Goal: Information Seeking & Learning: Learn about a topic

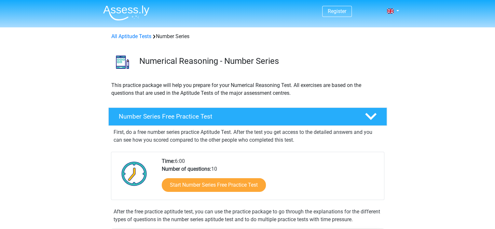
scroll to position [65, 0]
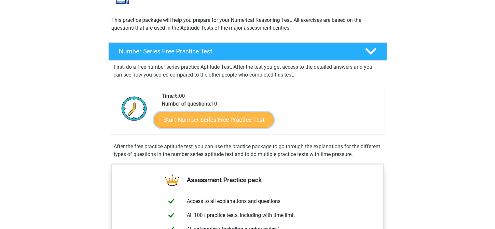
click at [227, 119] on link "Start Number Series Free Practice Test" at bounding box center [214, 120] width 120 height 16
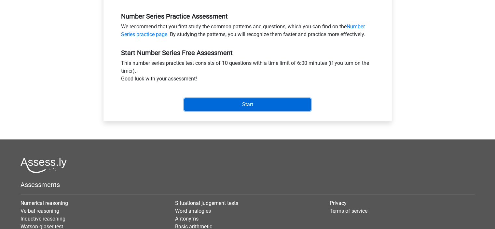
click at [243, 106] on input "Start" at bounding box center [247, 104] width 127 height 12
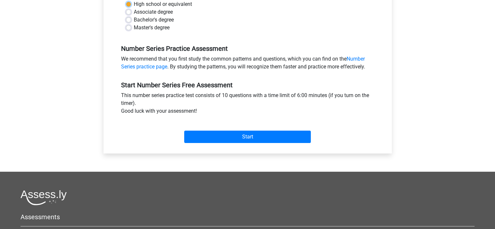
scroll to position [98, 0]
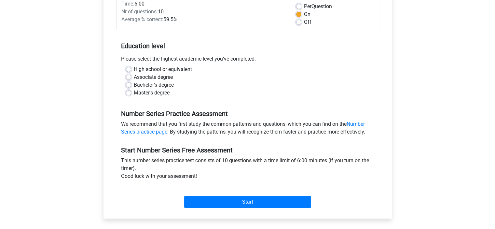
click at [134, 68] on label "High school or equivalent" at bounding box center [163, 69] width 58 height 8
click at [128, 68] on input "High school or equivalent" at bounding box center [128, 68] width 5 height 7
radio input "true"
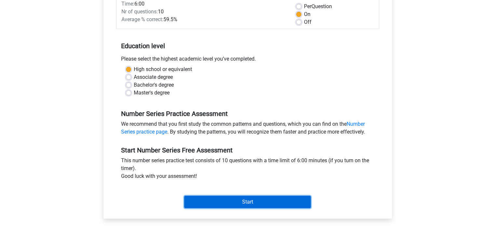
click at [267, 203] on input "Start" at bounding box center [247, 202] width 127 height 12
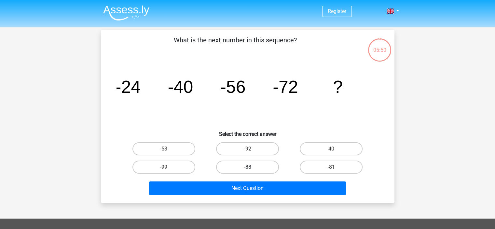
click at [246, 168] on label "-88" at bounding box center [247, 167] width 63 height 13
click at [247, 168] on input "-88" at bounding box center [249, 169] width 4 height 4
radio input "true"
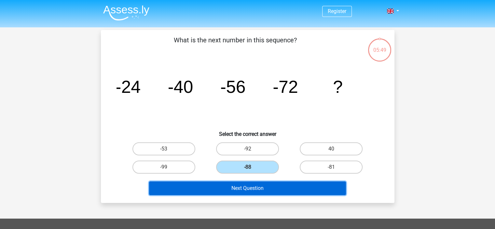
click at [243, 186] on button "Next Question" at bounding box center [247, 188] width 197 height 14
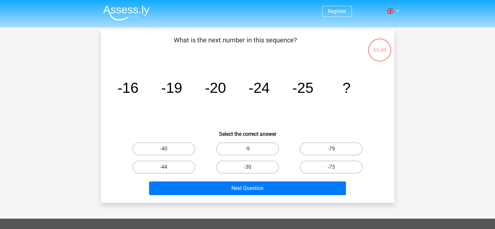
scroll to position [30, 0]
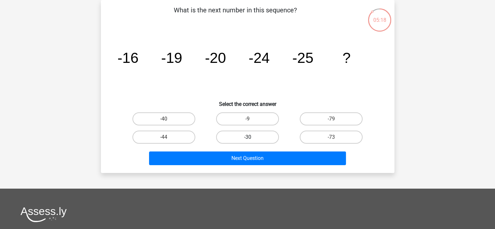
click at [266, 136] on label "-30" at bounding box center [247, 137] width 63 height 13
click at [252, 137] on input "-30" at bounding box center [249, 139] width 4 height 4
radio input "true"
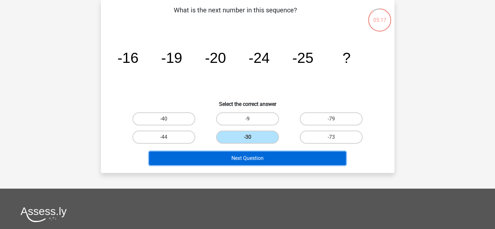
click at [263, 154] on button "Next Question" at bounding box center [247, 158] width 197 height 14
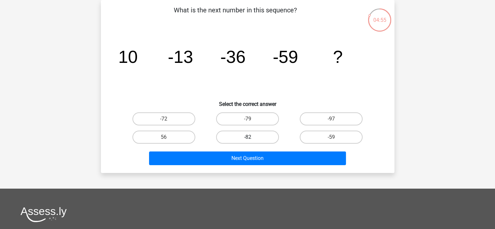
click at [245, 135] on label "-82" at bounding box center [247, 137] width 63 height 13
click at [247, 137] on input "-82" at bounding box center [249, 139] width 4 height 4
radio input "true"
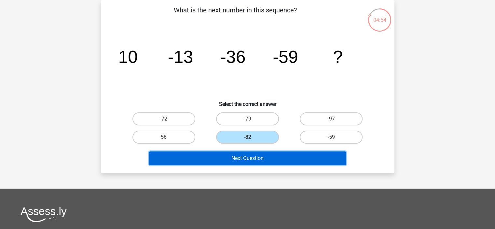
click at [245, 157] on button "Next Question" at bounding box center [247, 158] width 197 height 14
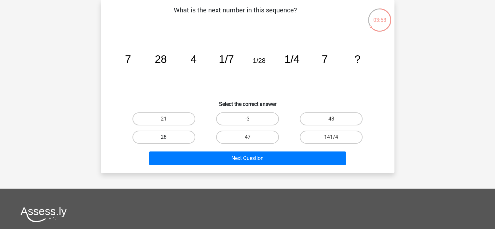
click at [147, 136] on label "28" at bounding box center [164, 137] width 63 height 13
click at [164, 137] on input "28" at bounding box center [166, 139] width 4 height 4
radio input "true"
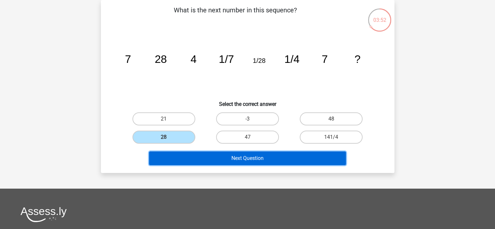
click at [245, 155] on button "Next Question" at bounding box center [247, 158] width 197 height 14
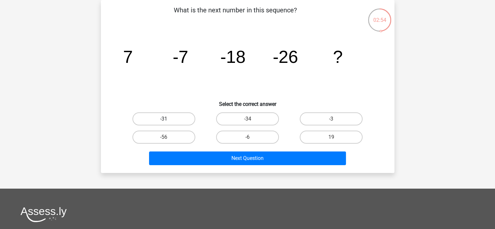
click at [182, 118] on label "-31" at bounding box center [164, 118] width 63 height 13
click at [168, 119] on input "-31" at bounding box center [166, 121] width 4 height 4
radio input "true"
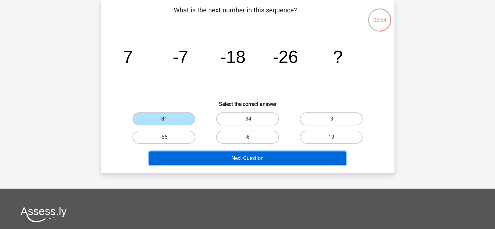
click at [255, 160] on button "Next Question" at bounding box center [247, 158] width 197 height 14
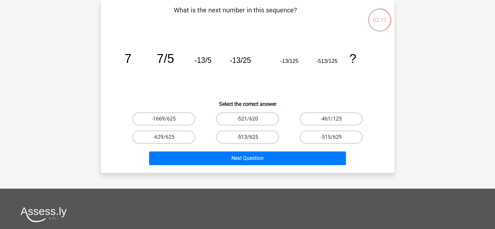
click at [243, 135] on label "-513/625" at bounding box center [247, 137] width 63 height 13
click at [247, 137] on input "-513/625" at bounding box center [249, 139] width 4 height 4
radio input "true"
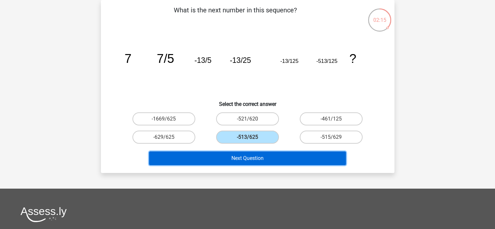
click at [249, 157] on button "Next Question" at bounding box center [247, 158] width 197 height 14
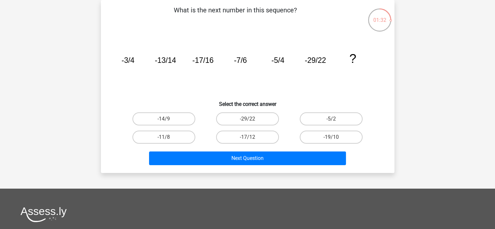
drag, startPoint x: 166, startPoint y: 135, endPoint x: 187, endPoint y: 143, distance: 22.3
click at [166, 135] on label "-11/8" at bounding box center [164, 137] width 63 height 13
click at [166, 137] on input "-11/8" at bounding box center [166, 139] width 4 height 4
radio input "true"
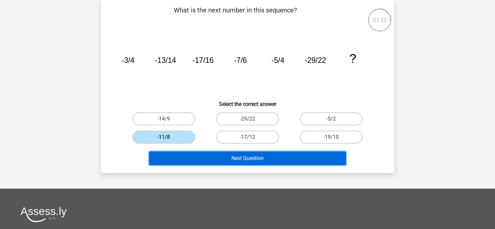
click at [260, 159] on button "Next Question" at bounding box center [247, 158] width 197 height 14
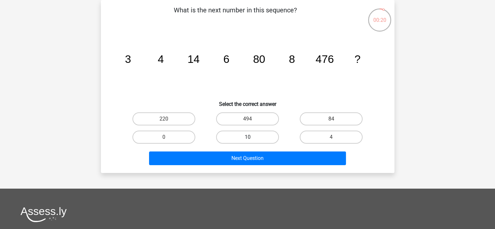
click at [247, 135] on label "10" at bounding box center [247, 137] width 63 height 13
click at [247, 137] on input "10" at bounding box center [249, 139] width 4 height 4
radio input "true"
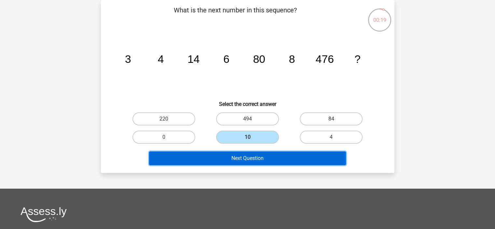
click at [251, 153] on button "Next Question" at bounding box center [247, 158] width 197 height 14
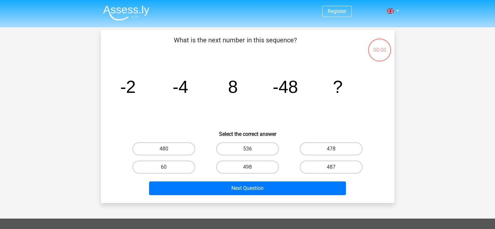
scroll to position [30, 0]
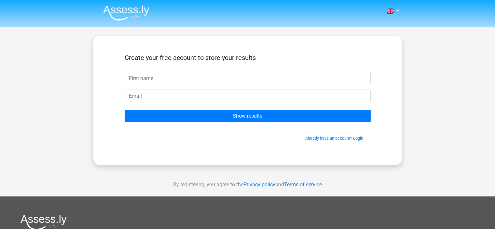
click at [157, 80] on input "text" at bounding box center [248, 78] width 246 height 12
type input "J"
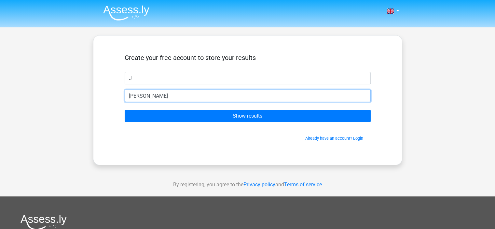
type input "[EMAIL_ADDRESS][DOMAIN_NAME]"
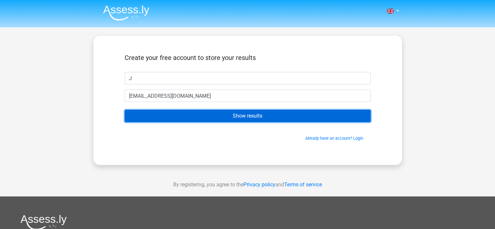
click at [220, 121] on input "Show results" at bounding box center [248, 116] width 246 height 12
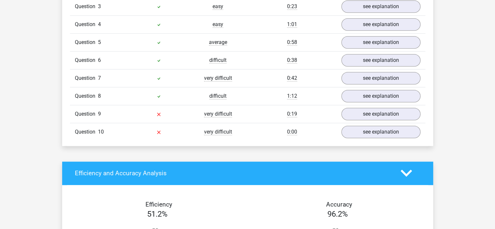
scroll to position [554, 0]
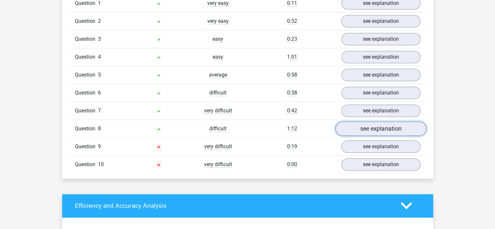
click at [399, 129] on link "see explanation" at bounding box center [380, 128] width 91 height 14
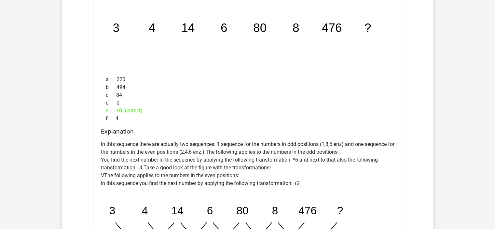
scroll to position [781, 0]
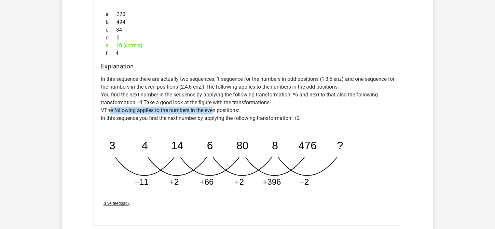
drag, startPoint x: 107, startPoint y: 108, endPoint x: 209, endPoint y: 109, distance: 102.6
click at [209, 109] on p "In this sequence there are actually two sequences. 1 sequence for the numbers i…" at bounding box center [248, 98] width 294 height 47
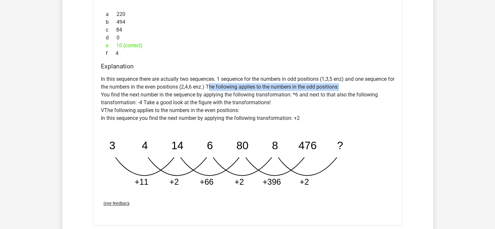
drag, startPoint x: 219, startPoint y: 85, endPoint x: 370, endPoint y: 87, distance: 150.8
click at [370, 87] on p "In this sequence there are actually two sequences. 1 sequence for the numbers i…" at bounding box center [248, 98] width 294 height 47
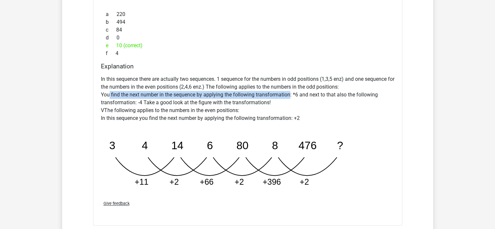
drag, startPoint x: 106, startPoint y: 93, endPoint x: 288, endPoint y: 93, distance: 182.7
click at [288, 93] on p "In this sequence there are actually two sequences. 1 sequence for the numbers i…" at bounding box center [248, 98] width 294 height 47
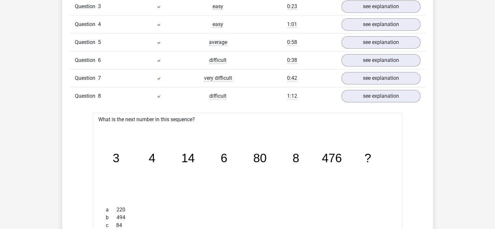
scroll to position [554, 0]
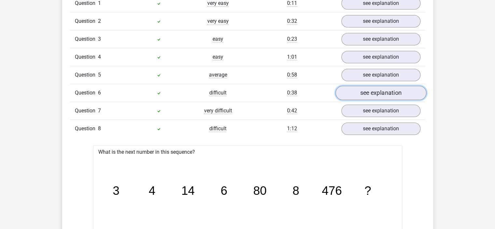
click at [365, 94] on link "see explanation" at bounding box center [380, 93] width 91 height 14
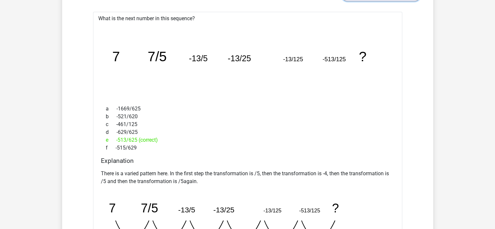
scroll to position [684, 0]
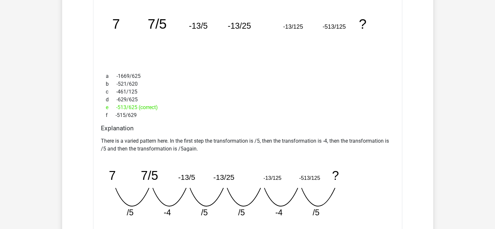
drag, startPoint x: 125, startPoint y: 143, endPoint x: 210, endPoint y: 139, distance: 84.7
click at [210, 139] on p "There is a varied pattern here. In the first step the transformation is /5, the…" at bounding box center [248, 145] width 294 height 16
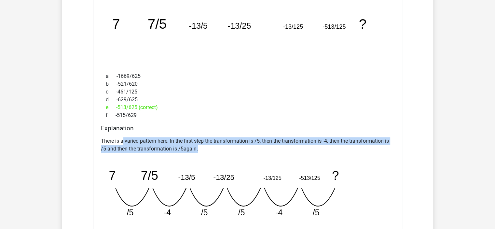
drag, startPoint x: 123, startPoint y: 138, endPoint x: 374, endPoint y: 147, distance: 251.2
click at [374, 147] on p "There is a varied pattern here. In the first step the transformation is /5, the…" at bounding box center [248, 145] width 294 height 16
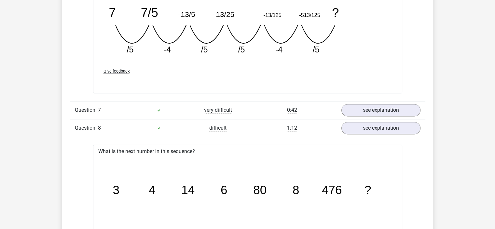
scroll to position [879, 0]
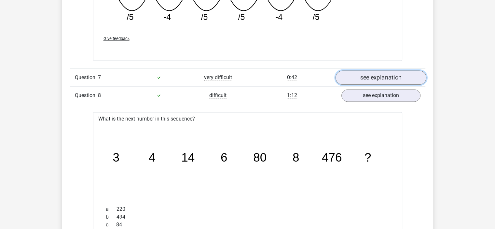
click at [362, 77] on link "see explanation" at bounding box center [380, 77] width 91 height 14
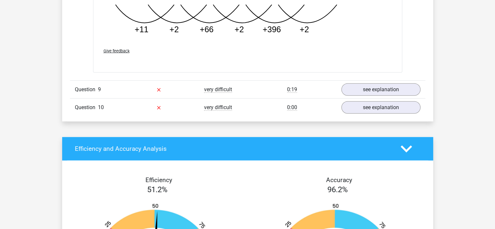
scroll to position [1595, 0]
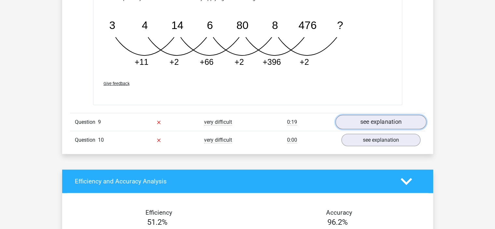
click at [379, 119] on link "see explanation" at bounding box center [380, 122] width 91 height 14
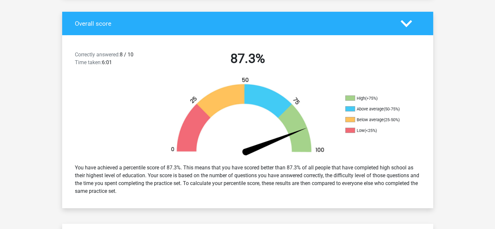
scroll to position [65, 0]
